Goal: Task Accomplishment & Management: Use online tool/utility

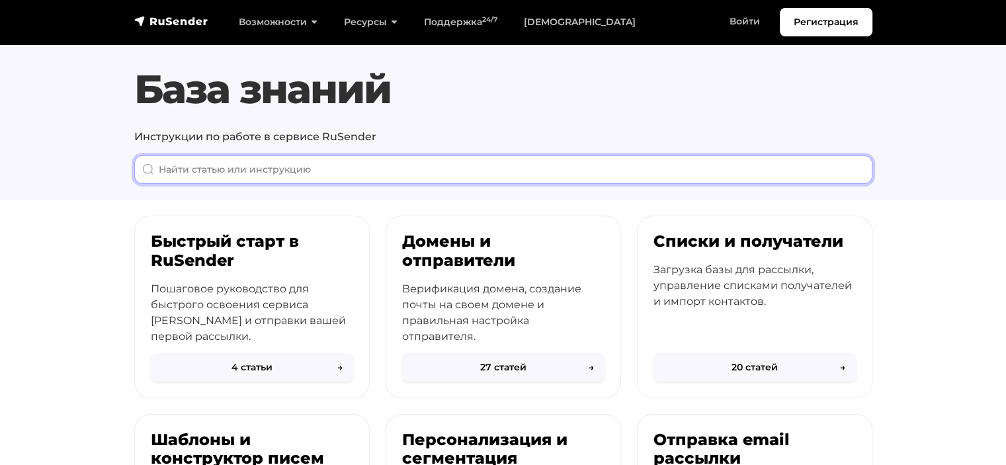
drag, startPoint x: 521, startPoint y: 175, endPoint x: 525, endPoint y: 159, distance: 15.6
click at [523, 171] on input "When autocomplete results are available use up and down arrows to review and en…" at bounding box center [503, 169] width 738 height 28
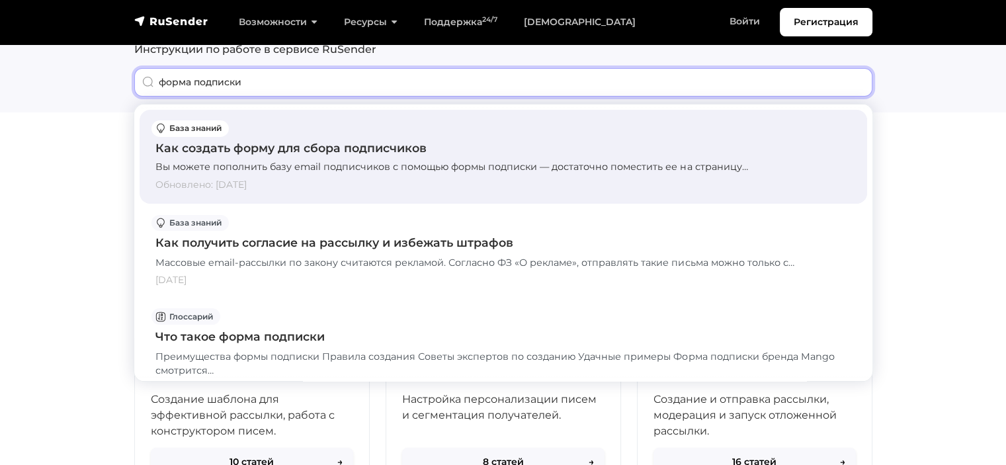
type input "форма подписки"
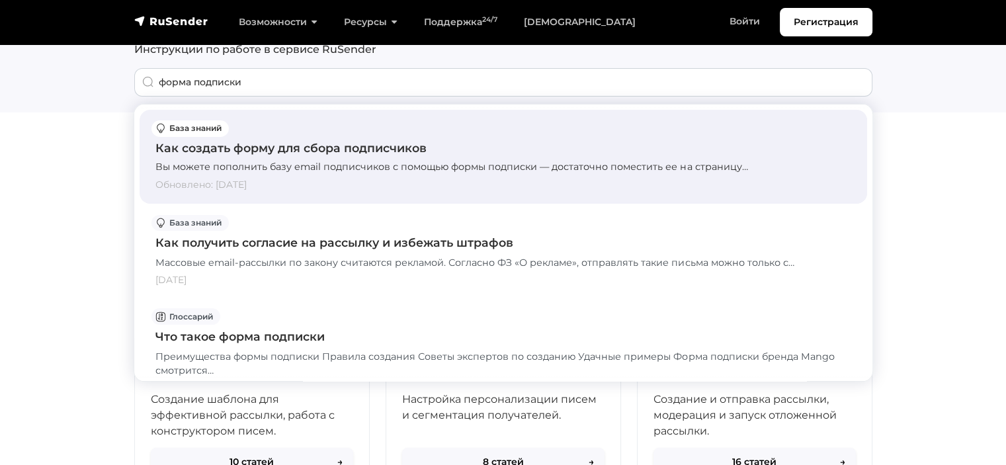
click at [347, 153] on div "Как создать форму для сбора подписчиков" at bounding box center [503, 148] width 696 height 17
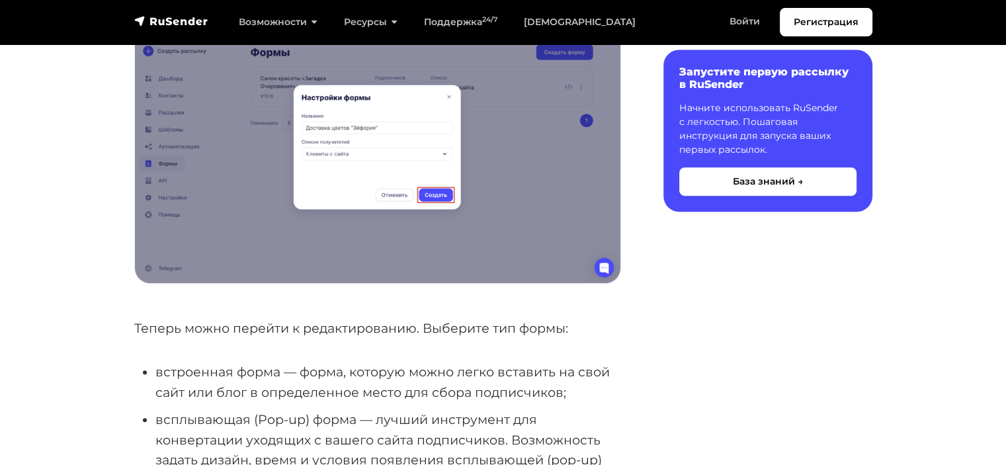
scroll to position [845, 0]
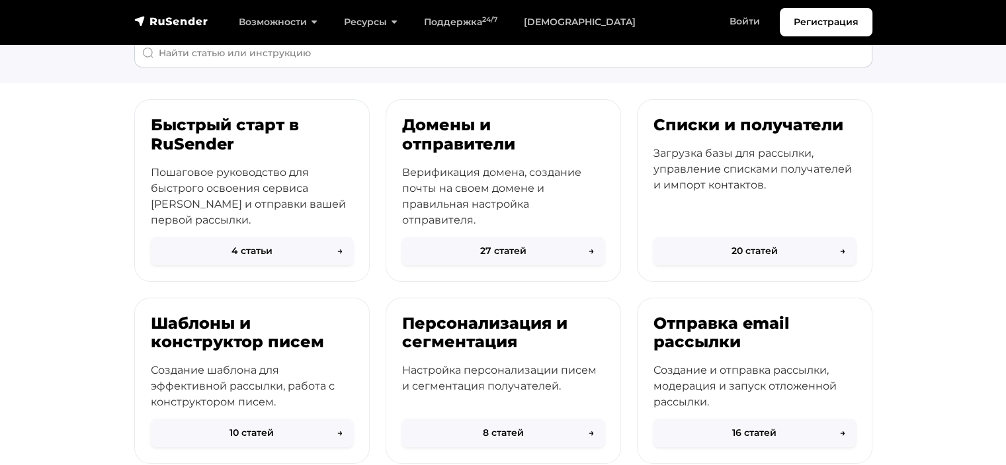
scroll to position [90, 0]
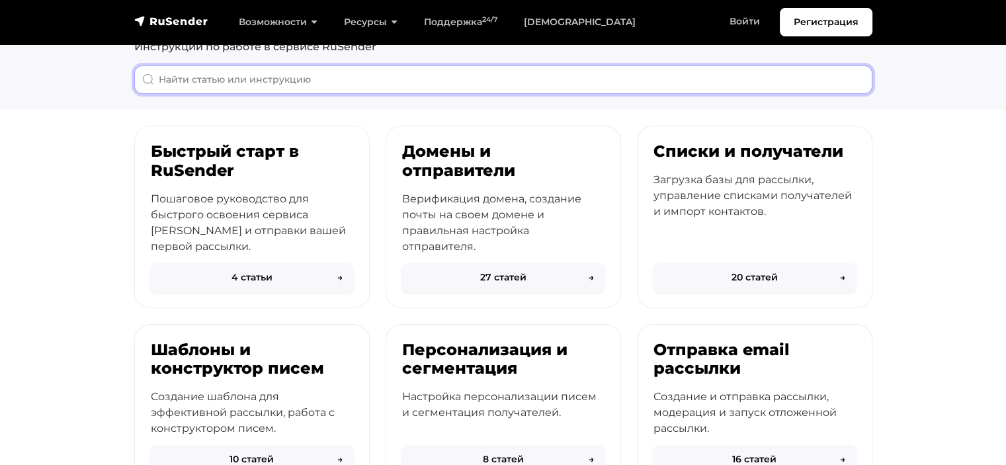
click at [305, 81] on input "When autocomplete results are available use up and down arrows to review and en…" at bounding box center [503, 79] width 738 height 28
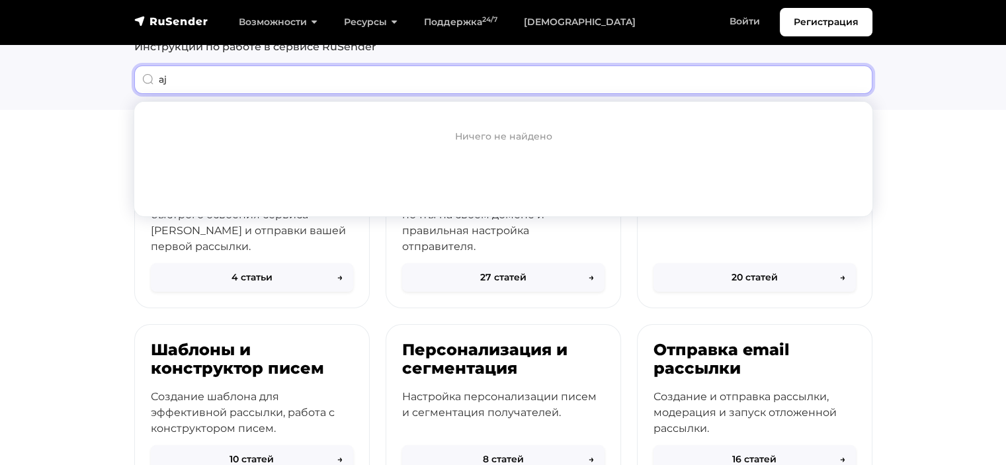
type input "a"
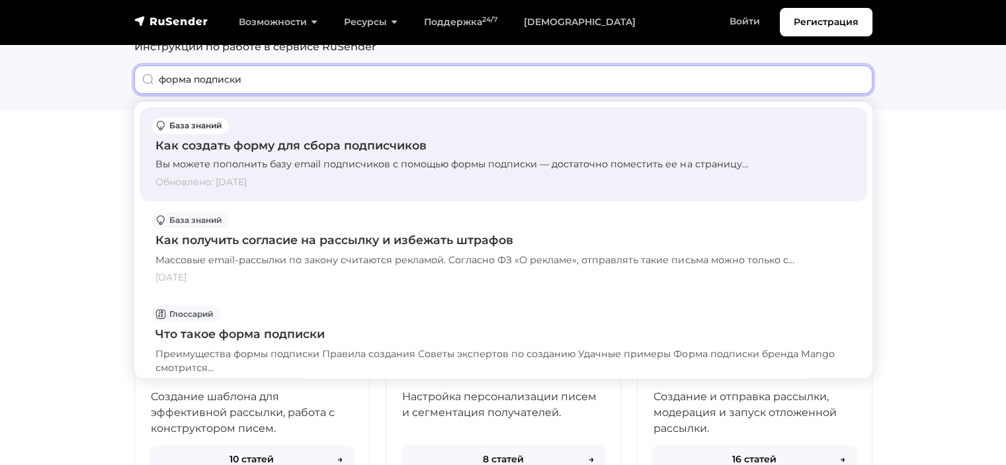
type input "форма подписки"
click at [275, 150] on div "Как создать форму для сбора подписчиков" at bounding box center [503, 145] width 696 height 17
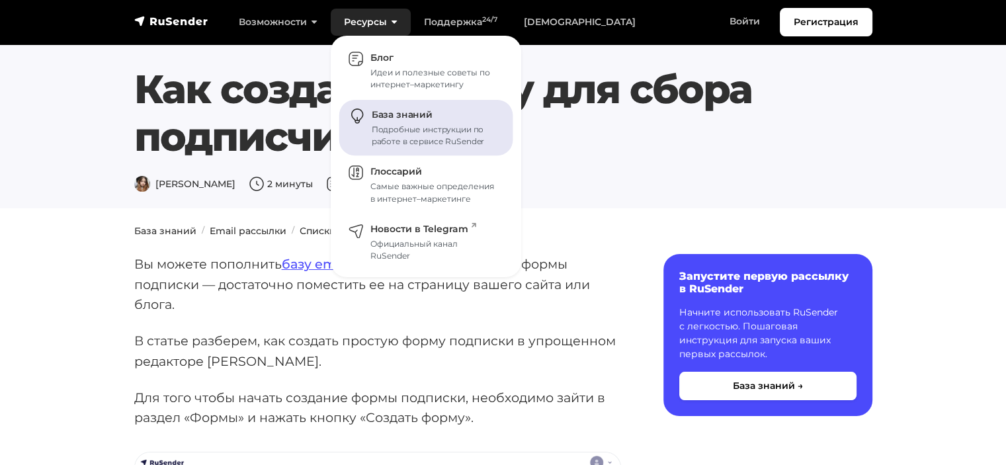
click at [392, 124] on div "Подробные инструкции по работе в сервисе RuSender" at bounding box center [435, 136] width 126 height 24
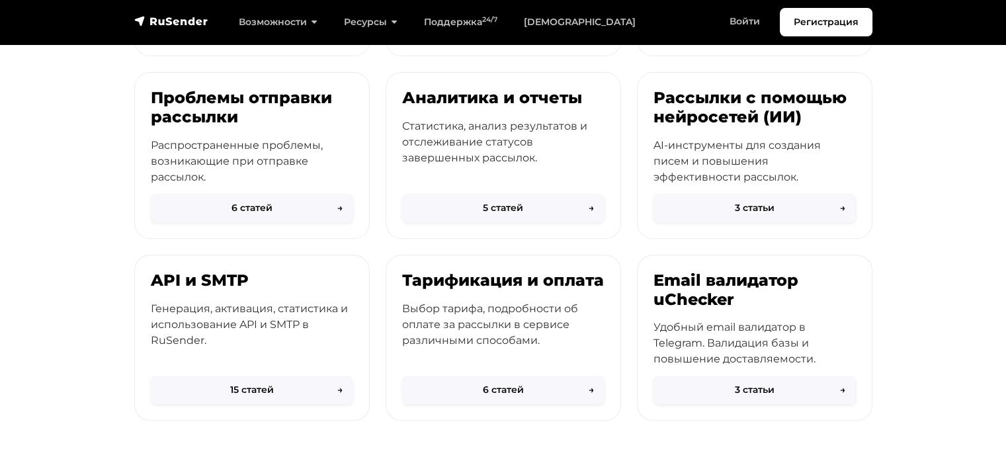
scroll to position [525, 0]
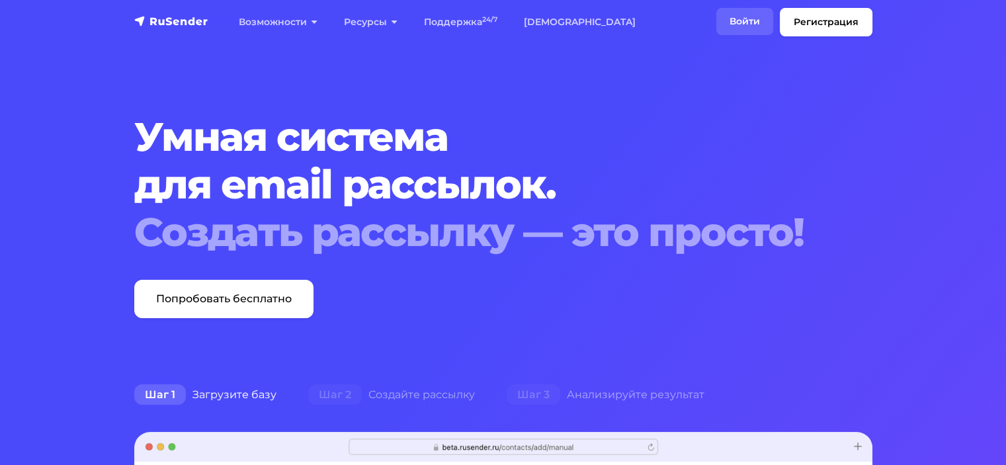
click at [756, 15] on link "Войти" at bounding box center [744, 21] width 57 height 27
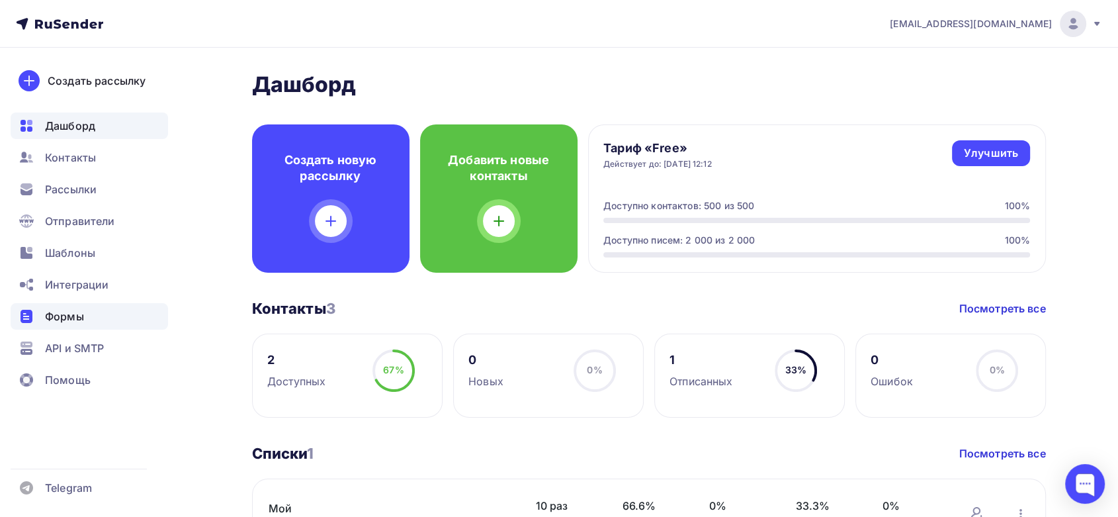
click at [69, 326] on div "Формы" at bounding box center [89, 316] width 157 height 26
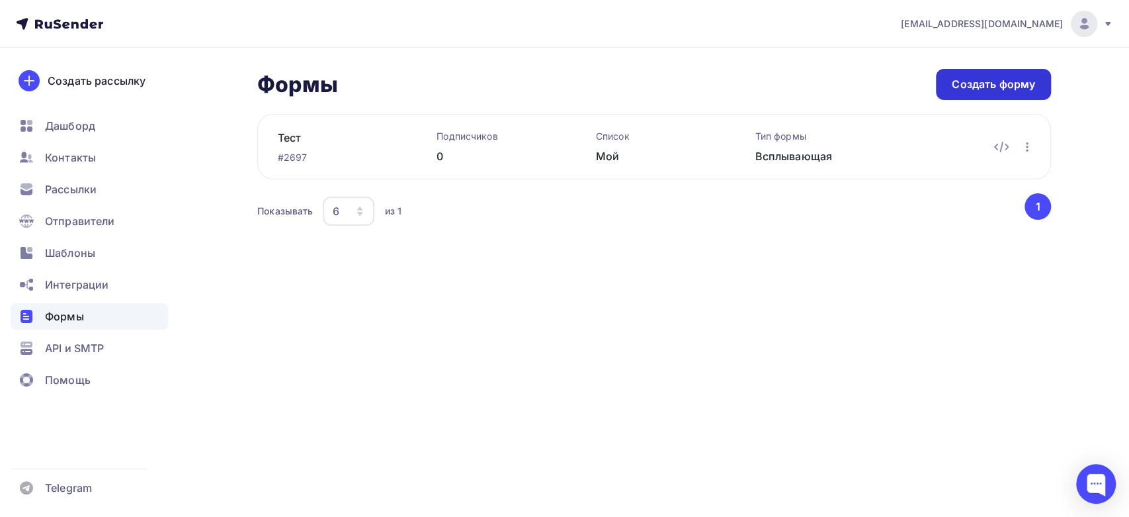
click at [996, 78] on div "Создать форму" at bounding box center [993, 84] width 83 height 15
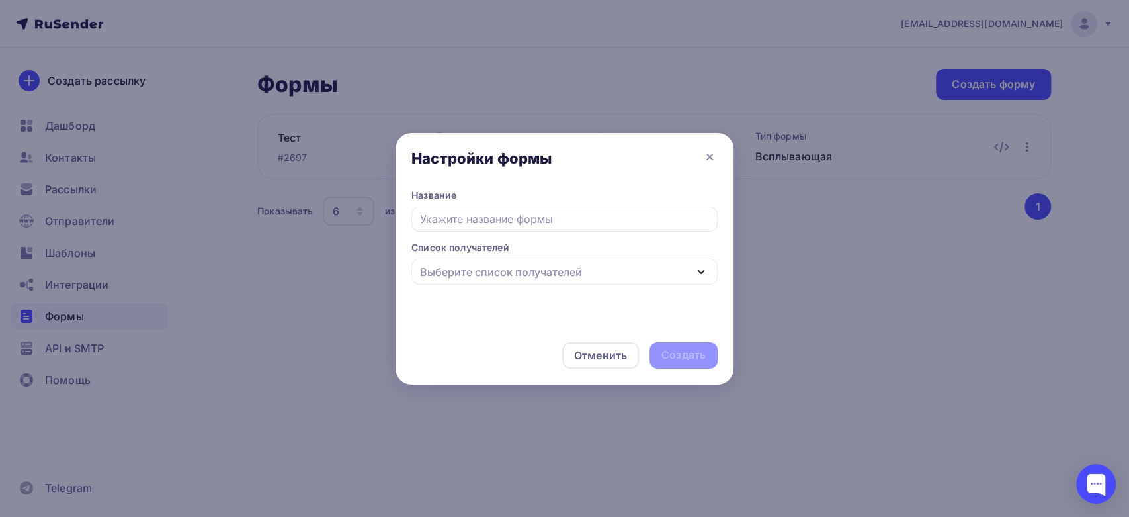
click at [550, 273] on div "Выберите список получателей" at bounding box center [501, 272] width 162 height 16
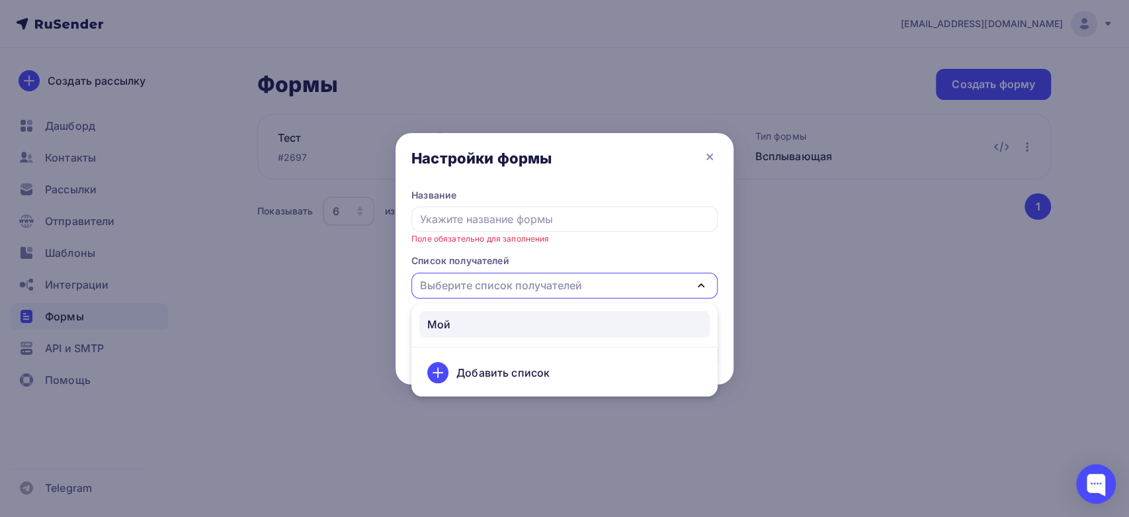
click at [435, 327] on div "Мой" at bounding box center [438, 324] width 23 height 16
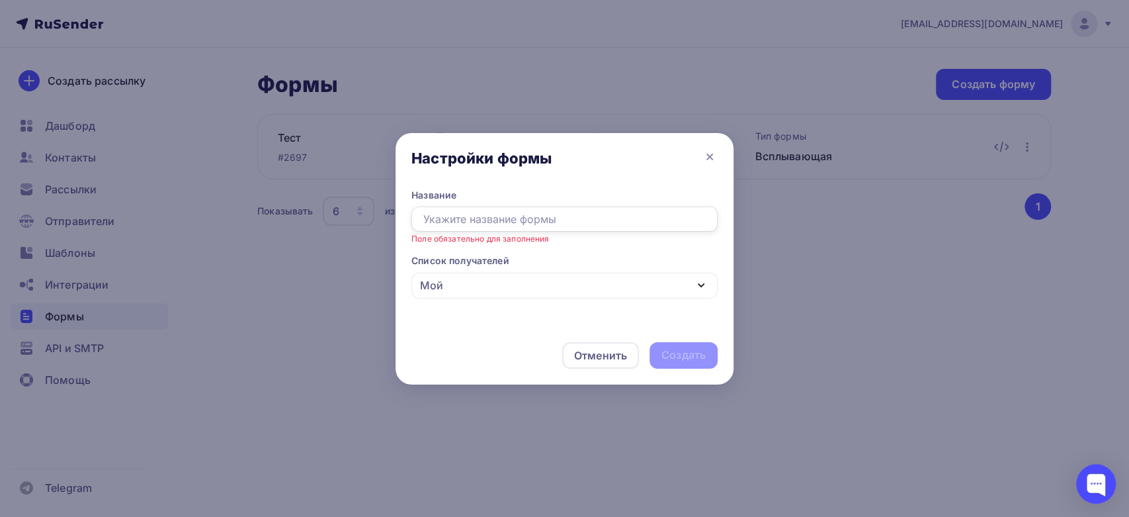
click at [467, 219] on input "text" at bounding box center [564, 218] width 306 height 25
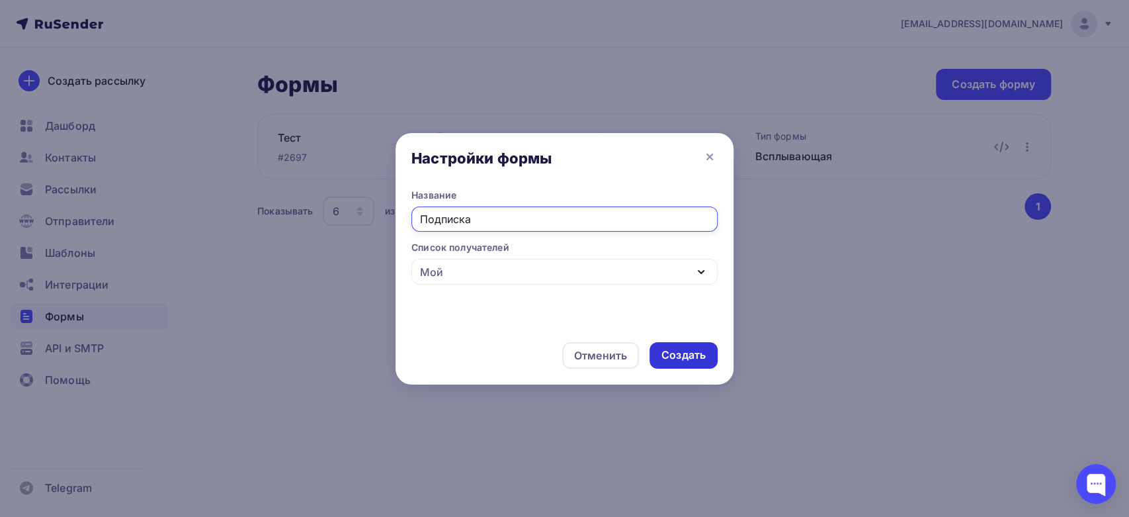
type input "Подписка"
click at [699, 359] on div "Создать" at bounding box center [684, 354] width 44 height 15
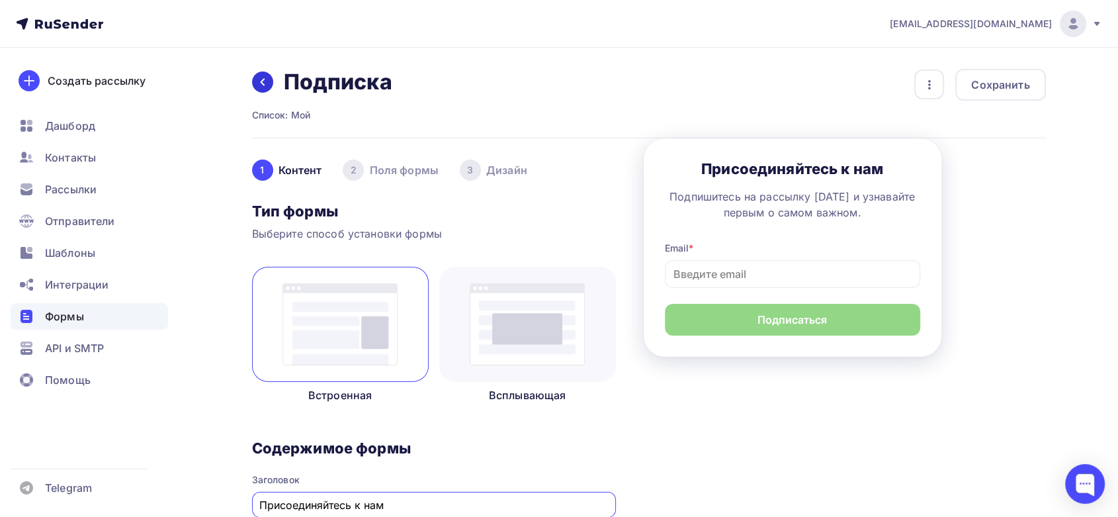
click at [266, 77] on icon at bounding box center [262, 82] width 11 height 11
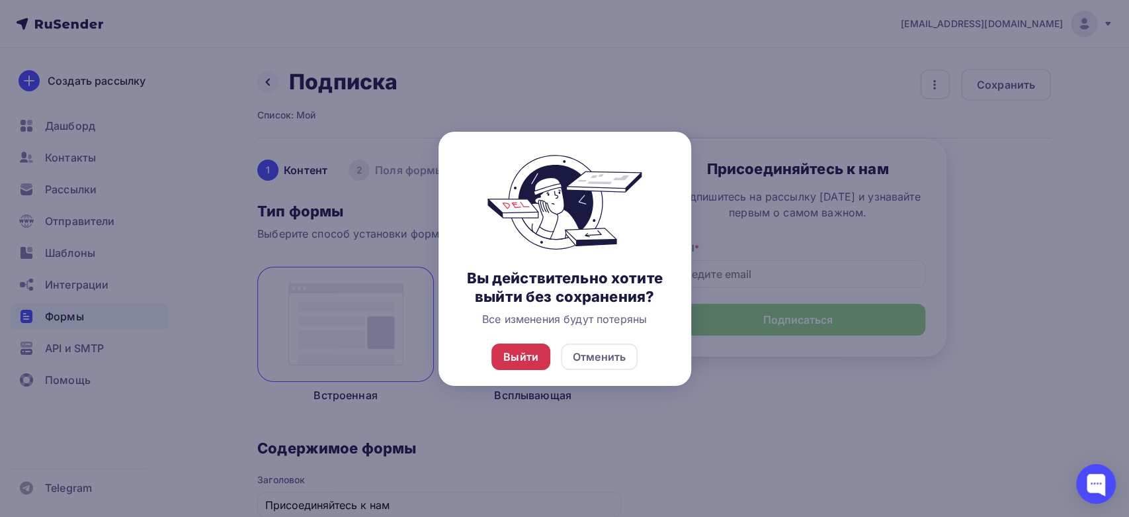
click at [513, 353] on div "Выйти" at bounding box center [520, 357] width 35 height 16
